Goal: Task Accomplishment & Management: Use online tool/utility

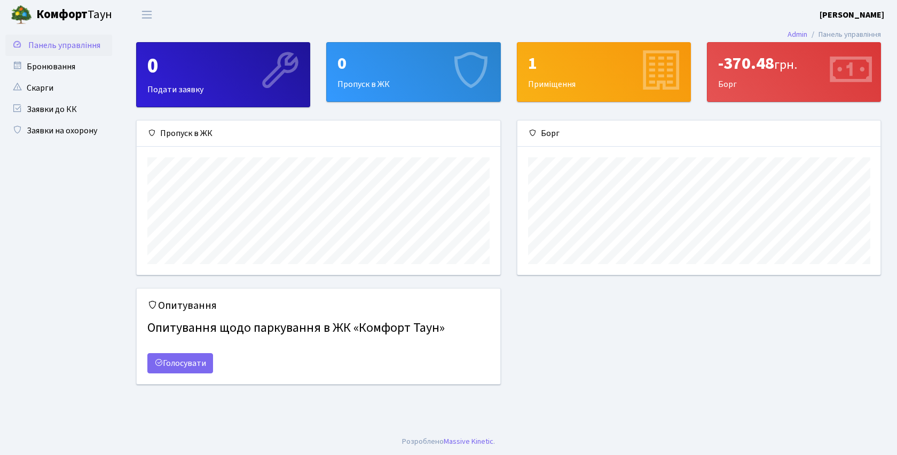
scroll to position [154, 363]
click at [65, 66] on link "Бронювання" at bounding box center [58, 66] width 107 height 21
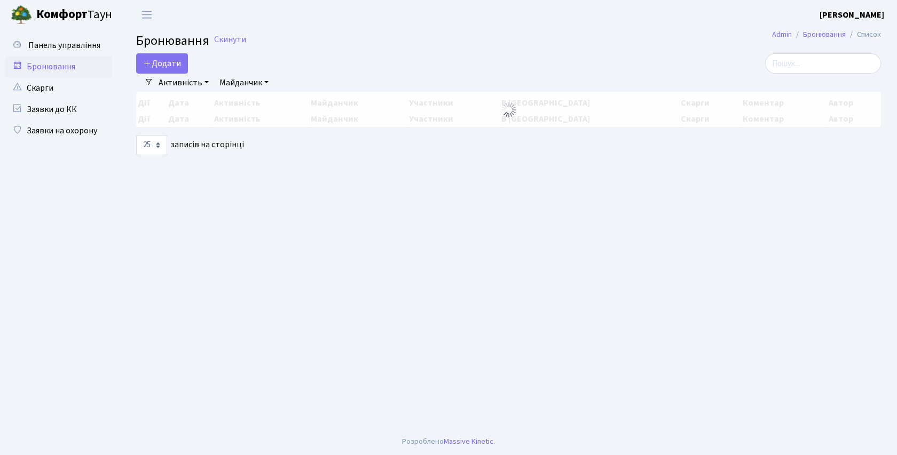
select select "25"
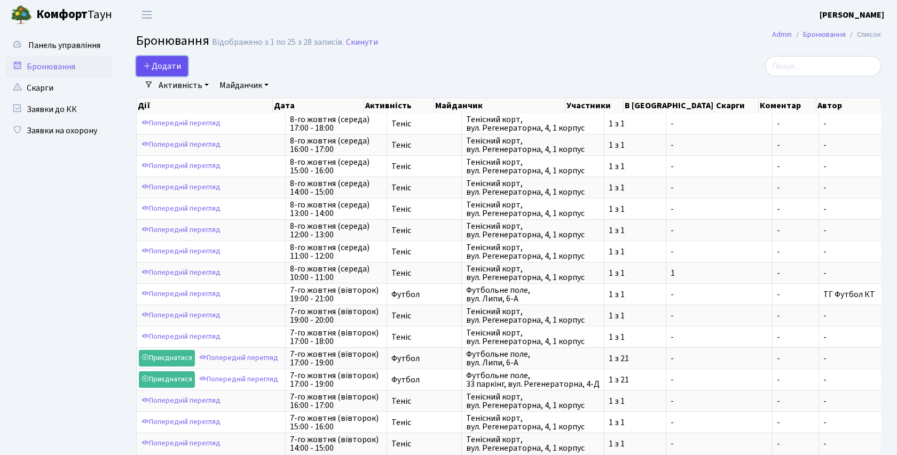
click at [173, 63] on button "Додати" at bounding box center [162, 66] width 52 height 20
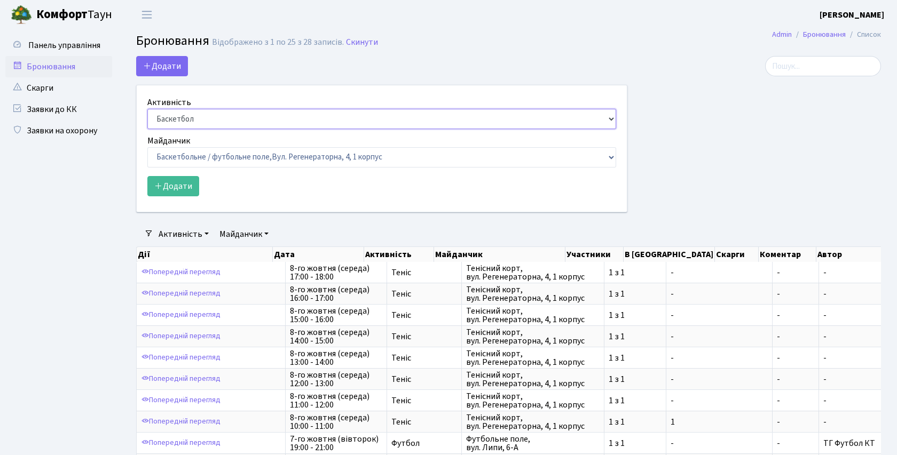
click at [612, 118] on select "Баскетбол Волейбол Йога Катання на роликах Настільний теніс [PERSON_NAME] Фітнес" at bounding box center [381, 119] width 469 height 20
select select "1"
click at [612, 156] on select "Баскетбольне / футбольне поле, [GEOGRAPHIC_DATA]. [STREET_ADDRESS]. [STREET_ADD…" at bounding box center [381, 157] width 469 height 20
select select "1"
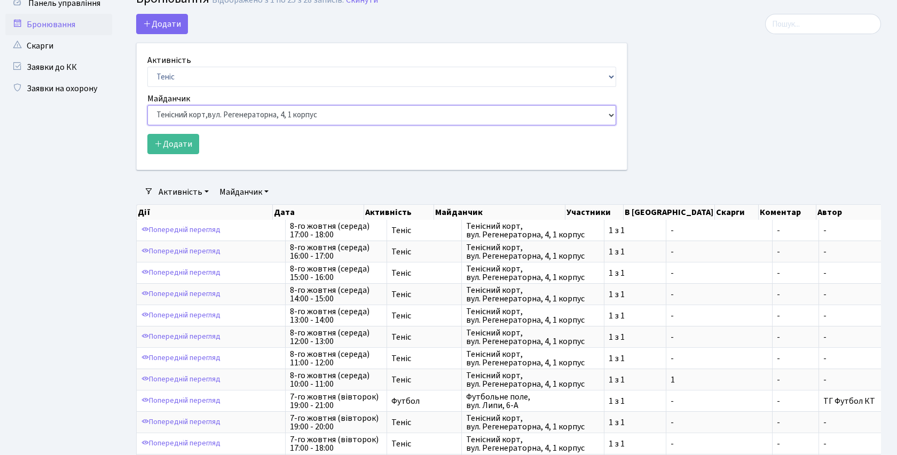
scroll to position [45, 0]
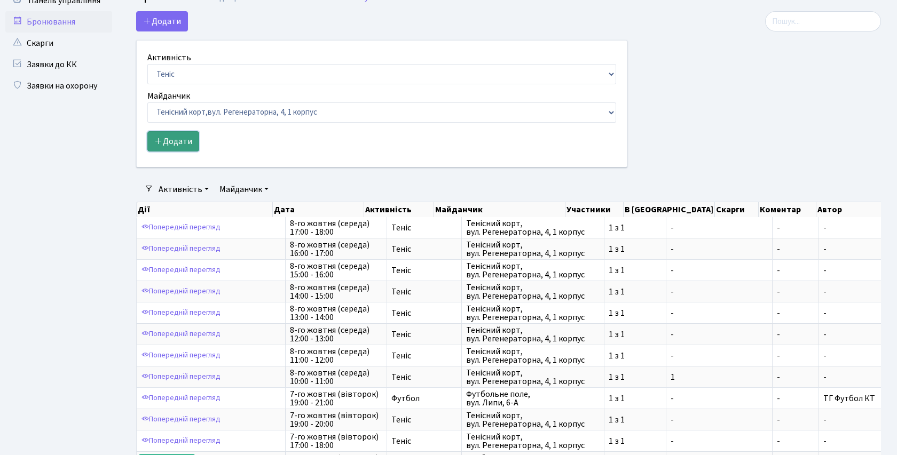
click at [180, 143] on button "Додати" at bounding box center [173, 141] width 52 height 20
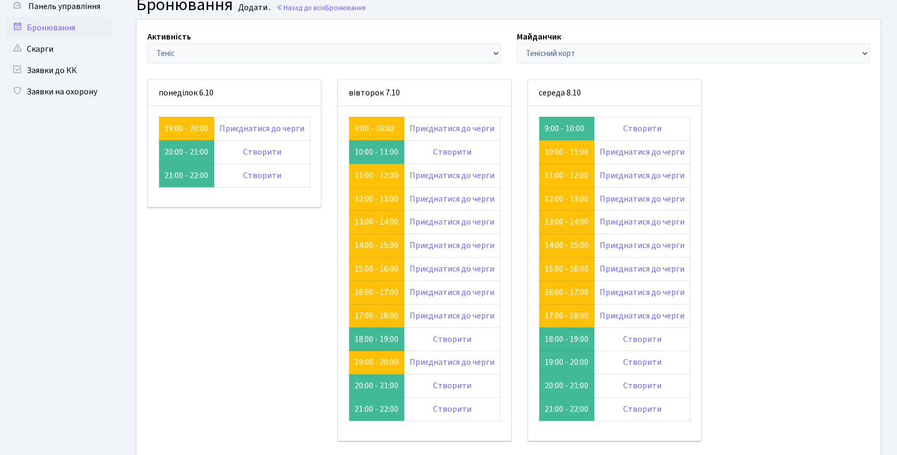
scroll to position [39, 0]
